Goal: Task Accomplishment & Management: Use online tool/utility

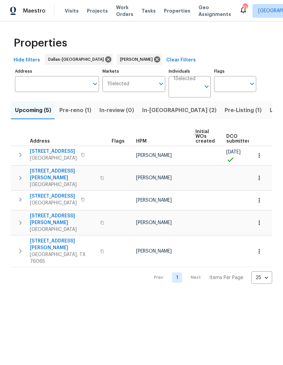
click at [159, 112] on span "In-[GEOGRAPHIC_DATA] (2)" at bounding box center [179, 111] width 74 height 10
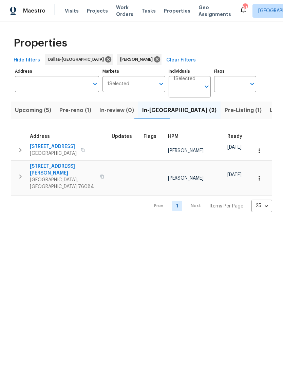
click at [58, 166] on span "[STREET_ADDRESS][PERSON_NAME]" at bounding box center [63, 170] width 66 height 14
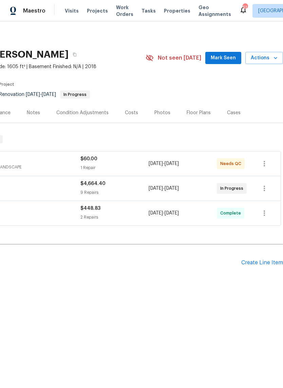
scroll to position [0, 100]
click at [274, 56] on icon "button" at bounding box center [275, 58] width 7 height 7
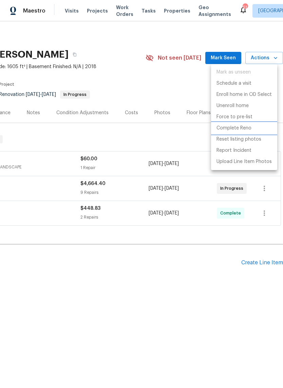
click at [241, 128] on p "Complete Reno" at bounding box center [233, 128] width 35 height 7
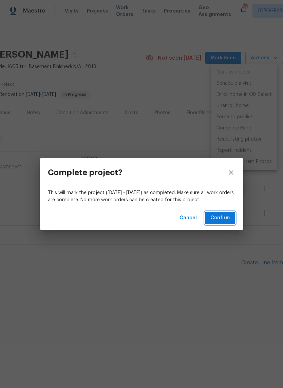
click at [225, 217] on span "Confirm" at bounding box center [219, 218] width 19 height 8
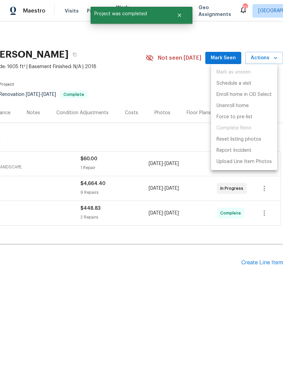
click at [188, 93] on div at bounding box center [141, 194] width 283 height 388
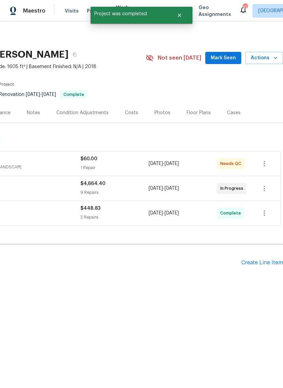
click at [190, 89] on section "161 Kennedy Dr, Venus, TX 76084 3 Beds | 2 Baths | Total: 1605 ft² | Above Grad…" at bounding box center [91, 74] width 383 height 57
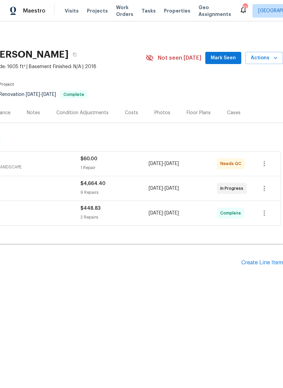
click at [229, 53] on button "Mark Seen" at bounding box center [223, 58] width 36 height 13
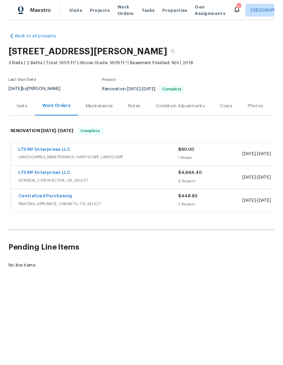
scroll to position [0, 0]
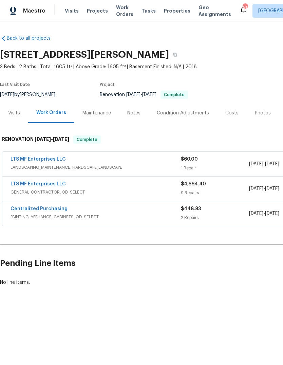
click at [131, 108] on div "Notes" at bounding box center [134, 113] width 30 height 20
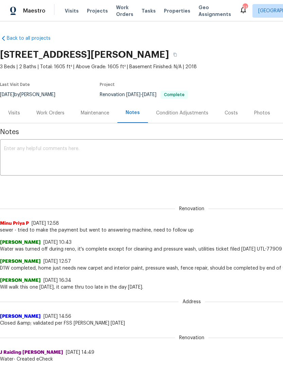
click at [59, 151] on textarea at bounding box center [191, 158] width 375 height 24
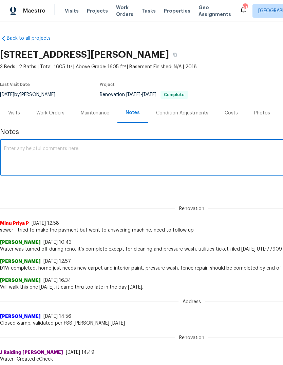
click at [32, 150] on textarea at bounding box center [191, 158] width 375 height 24
paste textarea "Debris- All interior/exterior debris, and personal items have been removed. (Do…"
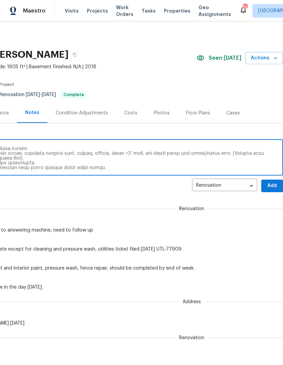
scroll to position [0, 100]
type textarea "Debris- All interior/exterior debris, and personal items have been removed. (Do…"
click at [271, 187] on span "Add" at bounding box center [272, 186] width 11 height 8
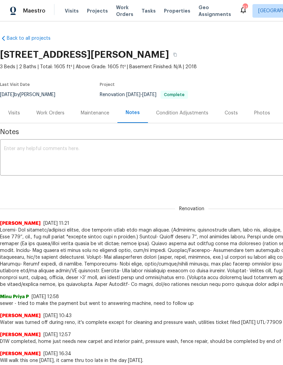
scroll to position [0, 0]
